Goal: Use online tool/utility: Use online tool/utility

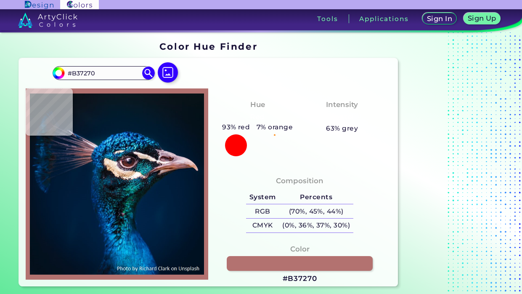
type input "#012138"
type input "#06101a"
type input "#06101A"
type input "#030f1b"
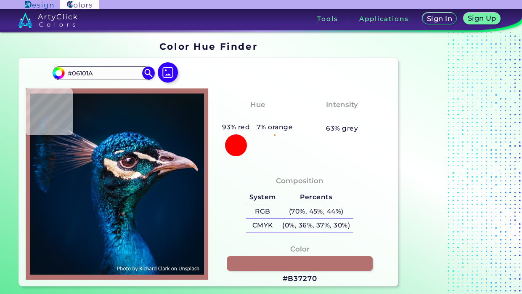
type input "#030F1B"
type input "#12141e"
type input "#12141E"
type input "#353340"
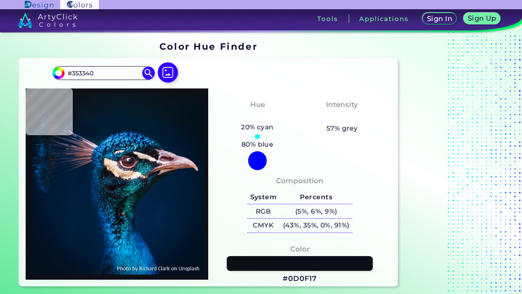
type input "#0d0f17"
type input "#0D0F17"
type input "#15121b"
type input "#15121B"
type input "#0a0b11"
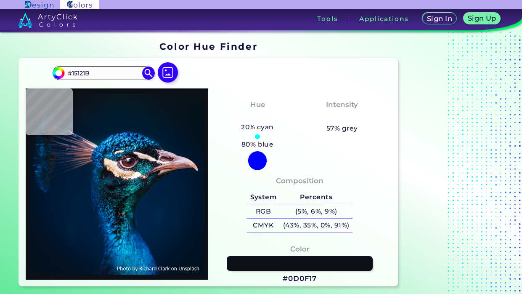
type input "#0A0B11"
type input "#0b0c14"
type input "#0B0C14"
type input "#33303d"
type input "#33303D"
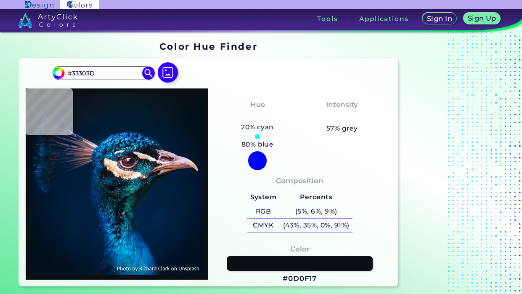
type input "#faf1ee"
type input "#FAF1EE"
type input "#f6efec"
type input "#F6EFEC"
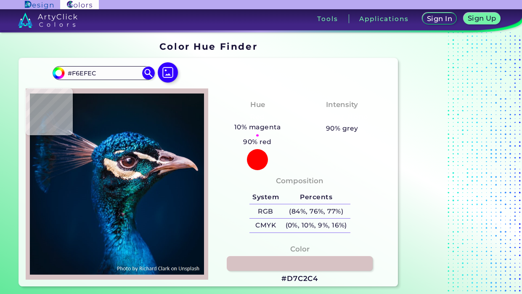
type input "#d7c2c4"
type input "#D7C2C4"
type input "#c6a7b6"
type input "#C6A7B6"
type input "#b2716a"
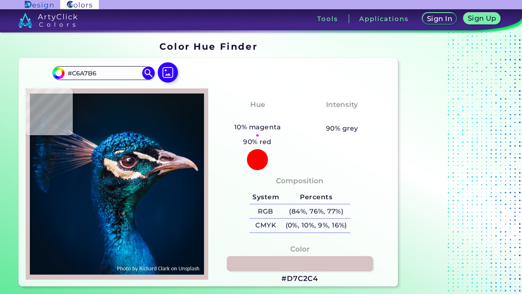
type input "#B2716A"
type input "#a4674f"
type input "#A4674F"
type input "#ac6f57"
type input "#AC6F57"
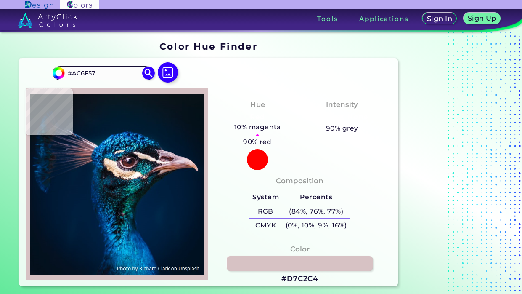
type input "#b47763"
type input "#B47763"
type input "#ab6a56"
type input "#AB6A56"
type input "#d6bec3"
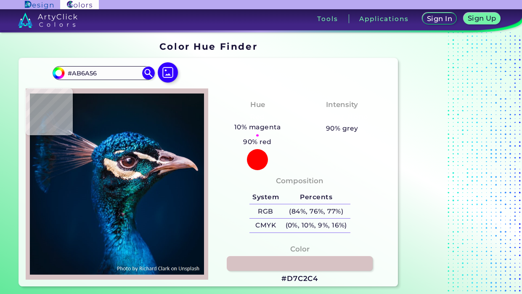
type input "#D6BEC3"
type input "#a17d87"
type input "#A17D87"
type input "#dbc0be"
type input "#DBC0BE"
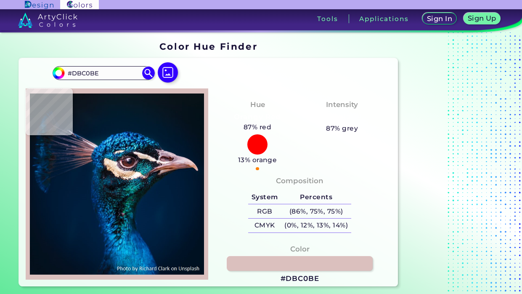
type input "#be9aa3"
type input "#BE9AA3"
type input "#522424"
type input "#562b24"
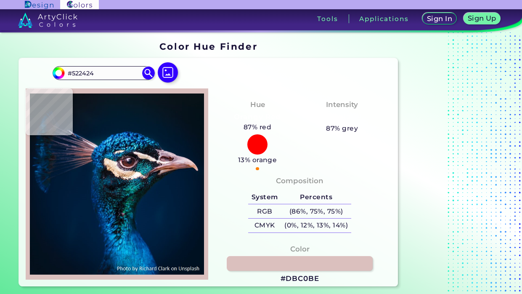
type input "#562B24"
type input "#643c35"
type input "#643C35"
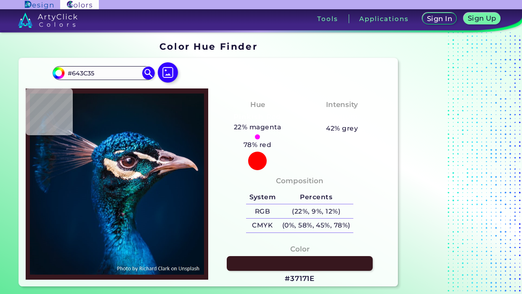
type input "#37171e"
type input "#37171E"
type input "#674c55"
type input "#674C55"
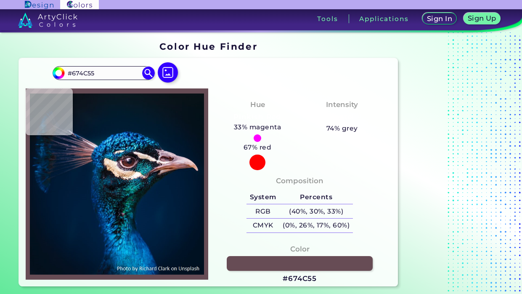
type input "#37171e"
type input "#37171E"
type input "#351118"
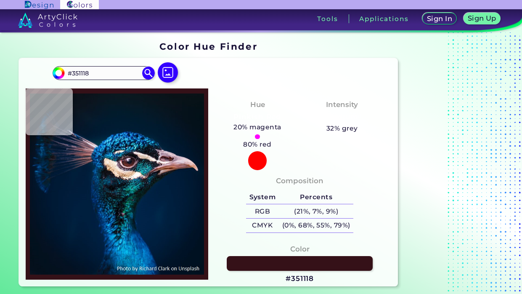
type input "#422123"
type input "#4e2423"
type input "#4E2423"
type input "#7a4d54"
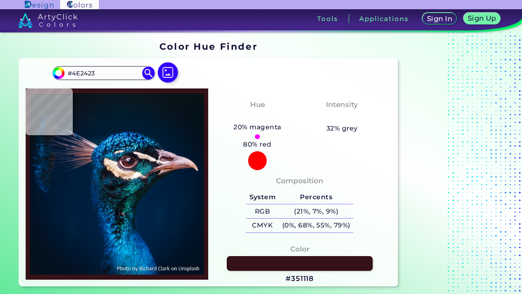
type input "#7A4D54"
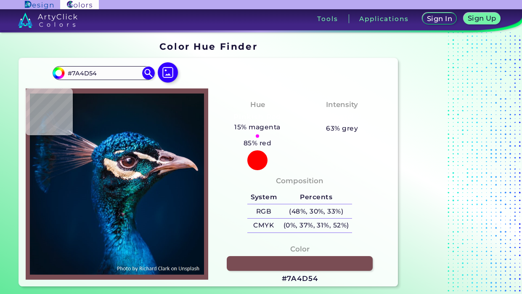
type input "#be9aa3"
type input "#BE9AA3"
type input "#b19094"
type input "#B19094"
type input "#be9ba6"
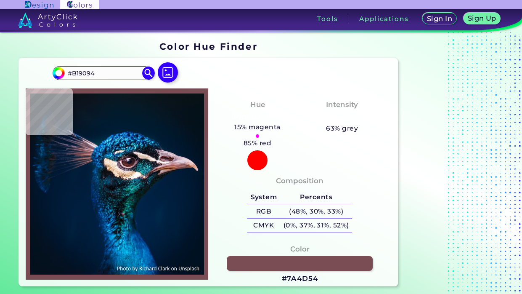
type input "#BE9BA6"
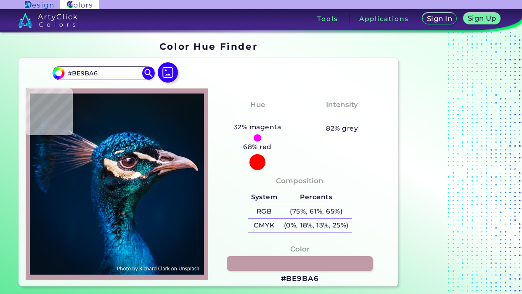
type input "#c6a2af"
type input "#C6A2AF"
type input "#b19094"
type input "#B19094"
type input "#d9b6bf"
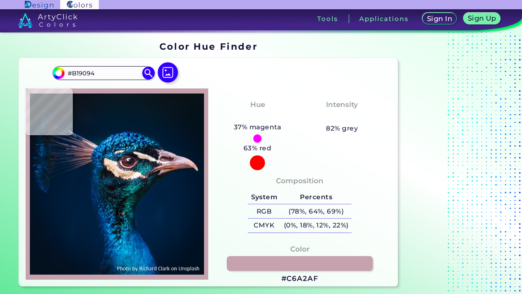
type input "#D9B6BF"
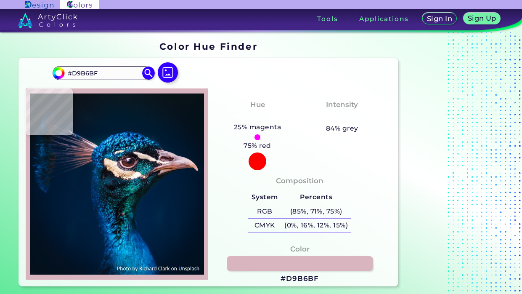
type input "#c79faa"
type input "#C79FAA"
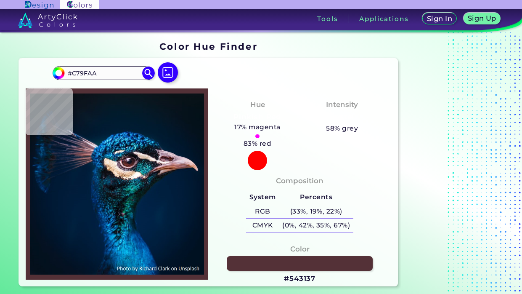
type input "#543137"
type input "#90707c"
type input "#90707C"
type input "#513040"
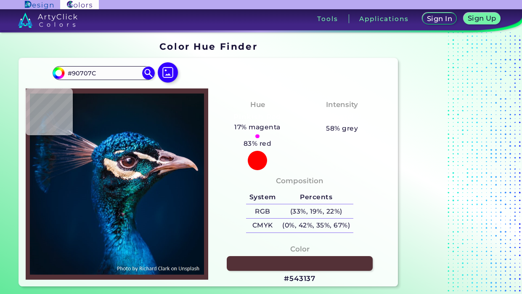
type input "#513040"
type input "#876677"
type input "#513040"
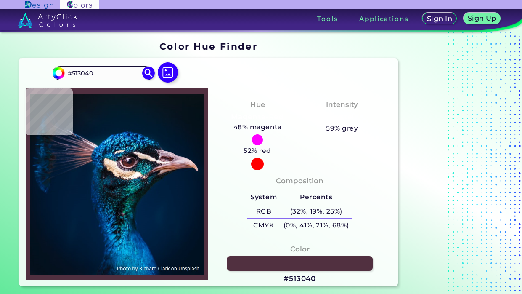
type input "#250510"
type input "#5c3732"
type input "#5C3732"
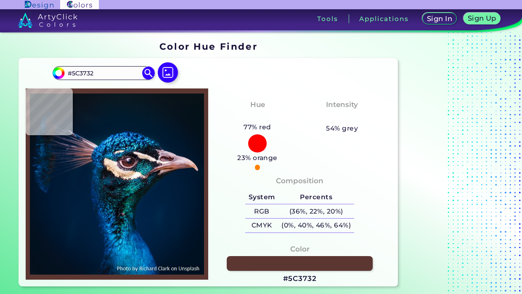
type input "#643c35"
type input "#643C35"
type input "#562b24"
type input "#562B24"
type input "#50231c"
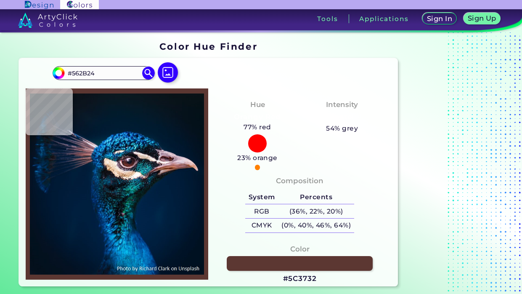
type input "#50231C"
type input "#4c2120"
type input "#4C2120"
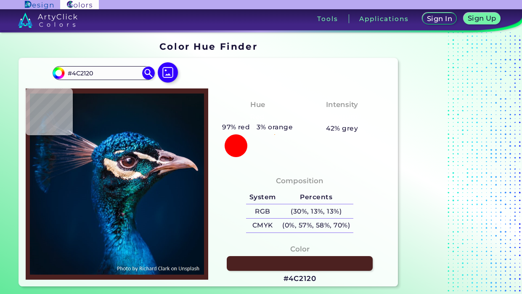
type input "#59241f"
type input "#59241F"
type input "#532017"
type input "#5e271f"
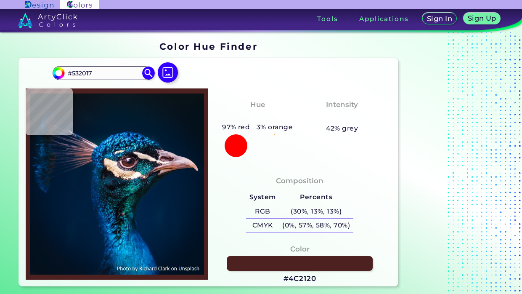
type input "#5E271F"
type input "#501d17"
type input "#501D17"
type input "#49120e"
type input "#49120E"
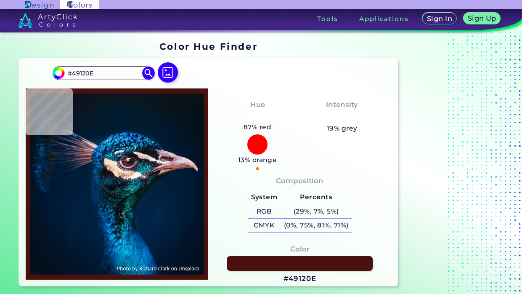
type input "#5e271f"
type input "#5E271F"
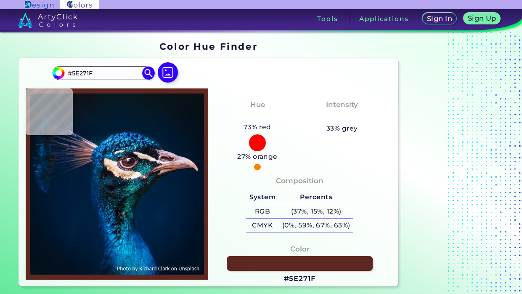
type input "#642f26"
type input "#642F26"
type input "#59241f"
type input "#59241F"
type input "#50231c"
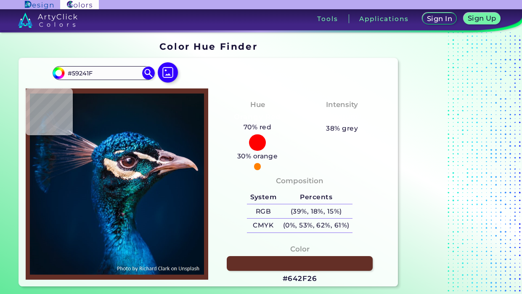
type input "#50231C"
type input "#471b19"
type input "#471B19"
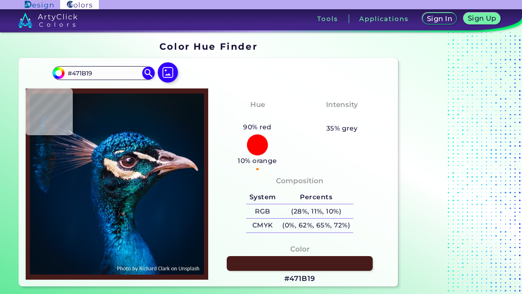
type input "#4b1d23"
type input "#4B1D23"
type input "#572d38"
type input "#572D38"
type input "#b59aa6"
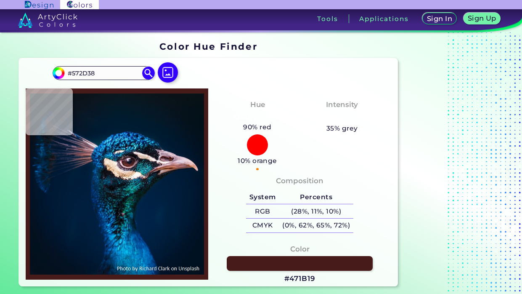
type input "#B59AA6"
type input "#fff5f7"
type input "#FFF5F7"
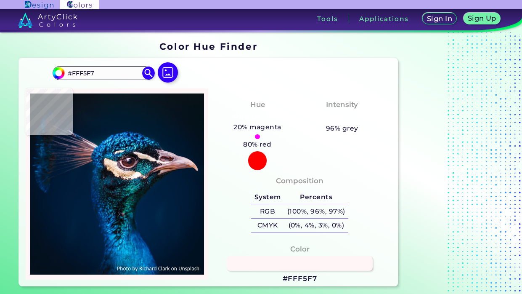
type input "#c4a6aa"
type input "#C4A6AA"
type input "#b18f9d"
type input "#B18F9D"
type input "#ceadbe"
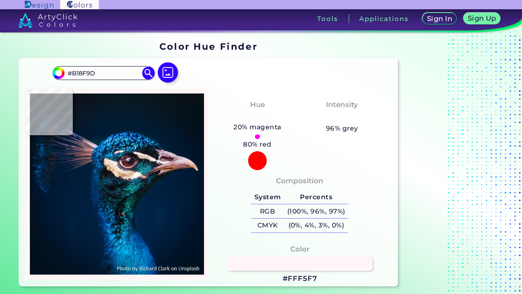
type input "#CEADBE"
type input "#ecccdd"
type input "#ECCCDD"
type input "#a67256"
type input "#A67256"
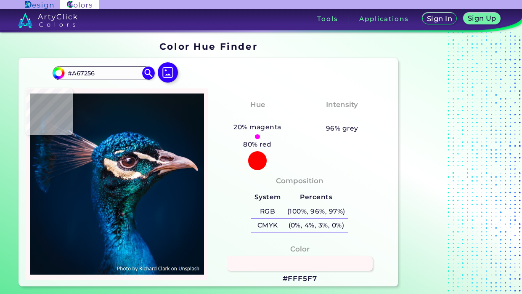
type input "#201112"
type input "#110c0e"
type input "#110C0E"
type input "#120f14"
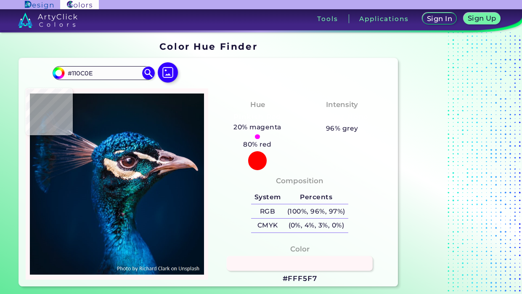
type input "#120F14"
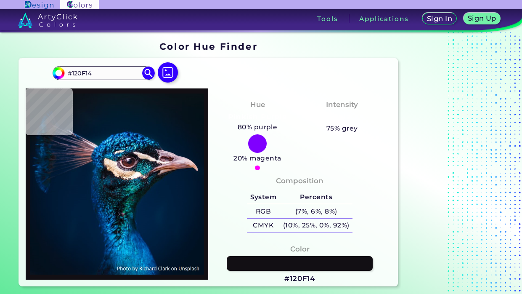
type input "#0f1115"
type input "#0F1115"
type input "#182d3f"
type input "#182D3F"
type input "#1d3343"
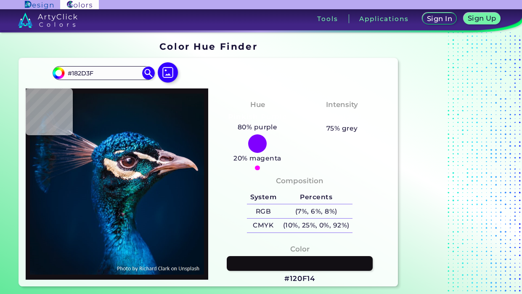
type input "#1D3343"
type input "#0e364a"
type input "#0E364A"
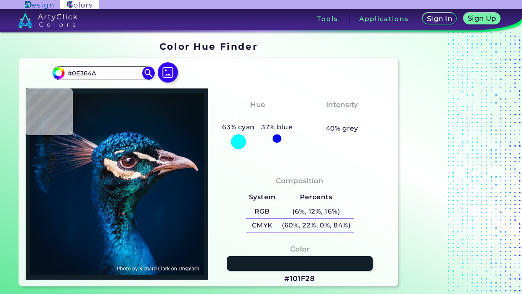
type input "#101f28"
type input "#101F28"
type input "#042937"
type input "#0c222d"
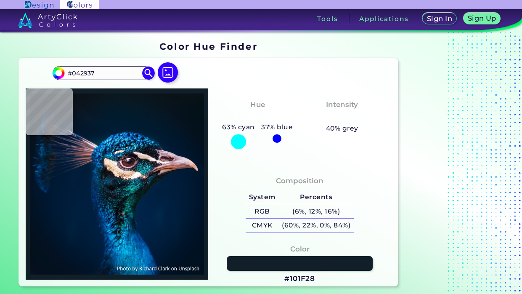
type input "#0C222D"
type input "#0c1825"
type input "#0C1825"
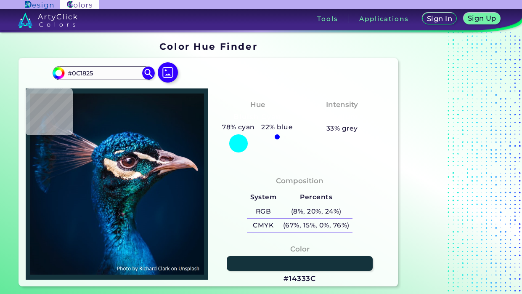
type input "#14333c"
type input "#14333C"
type input "#062121"
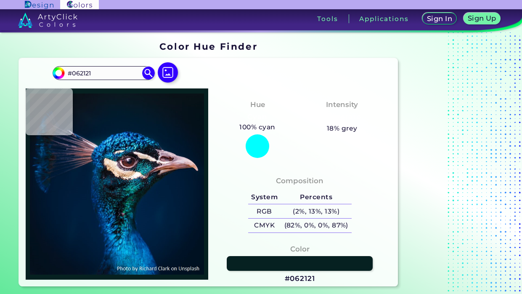
type input "#041818"
type input "#041110"
type input "#09161d"
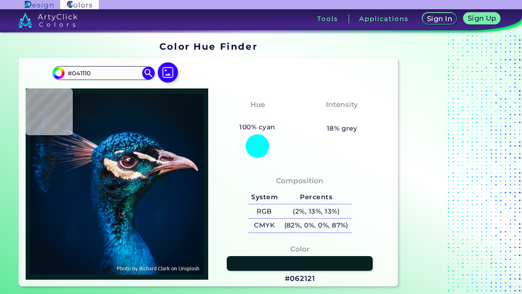
type input "#09161D"
type input "#091721"
type input "#0c2a32"
type input "#0C2A32"
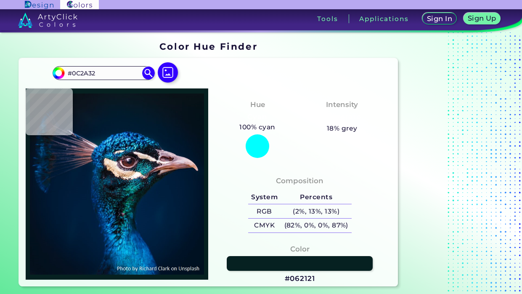
type input "#011d22"
type input "#011D22"
type input "#112832"
type input "#0c1c26"
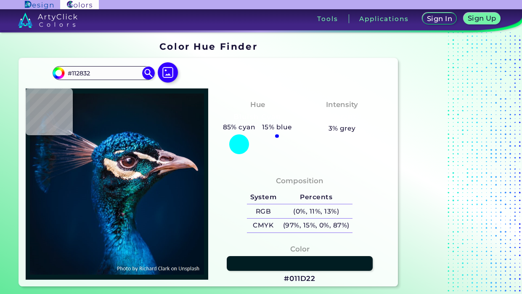
type input "#0C1C26"
type input "#0c2831"
type input "#0C2831"
type input "#060e0e"
type input "#060E0E"
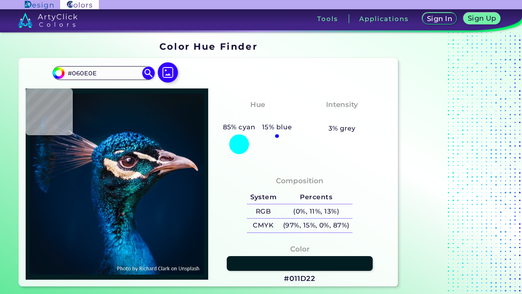
type input "#091715"
type input "#101a1b"
type input "#101A1B"
type input "#10171a"
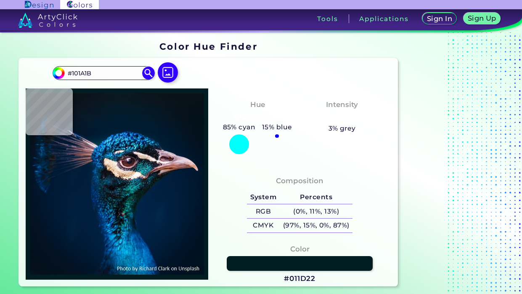
type input "#10171A"
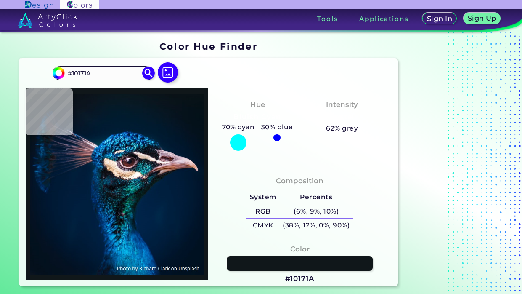
type input "#081012"
type input "#011918"
type input "#062222"
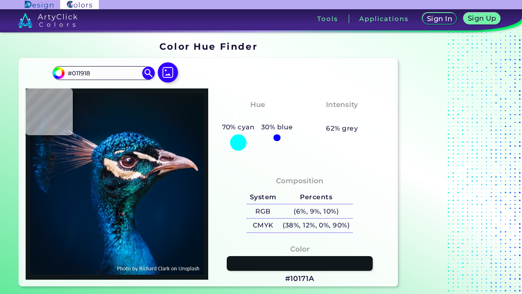
type input "#062222"
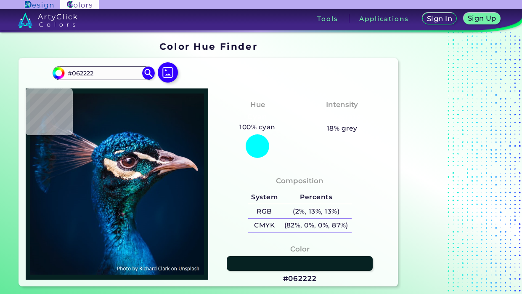
type input "#1b4344"
type input "#1B4344"
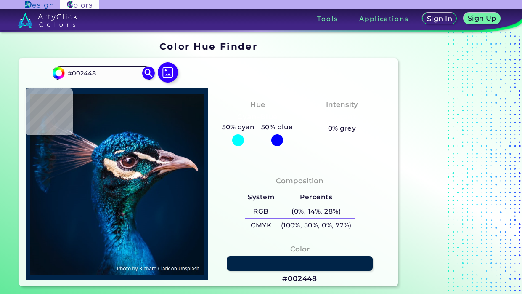
click at [139, 213] on img at bounding box center [117, 184] width 174 height 183
click at [145, 228] on img at bounding box center [117, 184] width 174 height 183
click at [170, 222] on img at bounding box center [117, 184] width 174 height 183
click at [163, 221] on img at bounding box center [117, 184] width 174 height 183
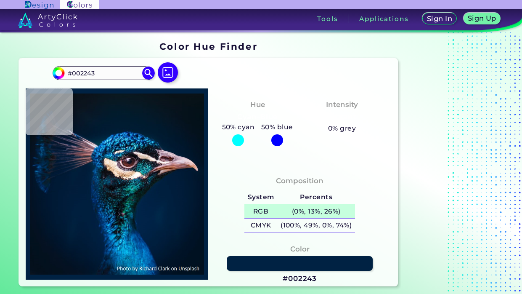
scroll to position [39, 0]
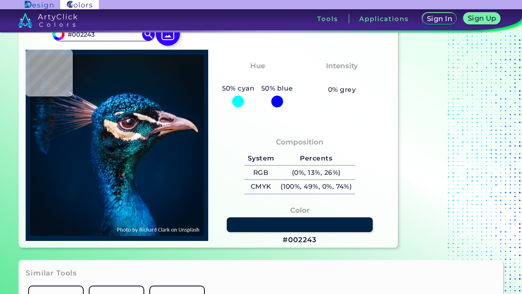
click at [164, 36] on img at bounding box center [168, 33] width 24 height 24
click at [0, 0] on input "file" at bounding box center [0, 0] width 0 height 0
click at [168, 38] on img at bounding box center [168, 33] width 24 height 24
click at [0, 0] on input "file" at bounding box center [0, 0] width 0 height 0
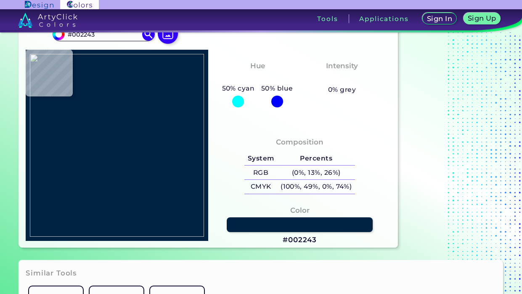
click at [102, 156] on img at bounding box center [117, 145] width 174 height 183
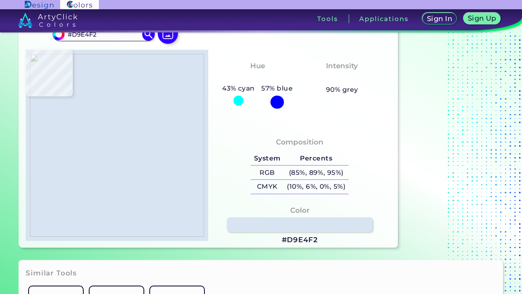
click at [111, 134] on img at bounding box center [117, 145] width 174 height 183
click at [295, 241] on h3 "#D9E4F2" at bounding box center [300, 240] width 36 height 10
click at [295, 241] on h3 "#D9E4F2 copied" at bounding box center [300, 240] width 36 height 10
click at [295, 241] on h3 "#D9E4F2 copied copied" at bounding box center [300, 240] width 36 height 10
